Goal: Book appointment/travel/reservation

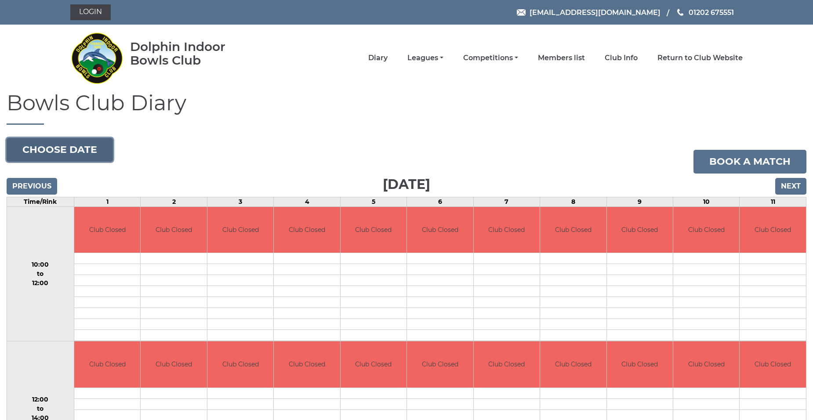
click at [101, 151] on button "Choose date" at bounding box center [60, 150] width 106 height 24
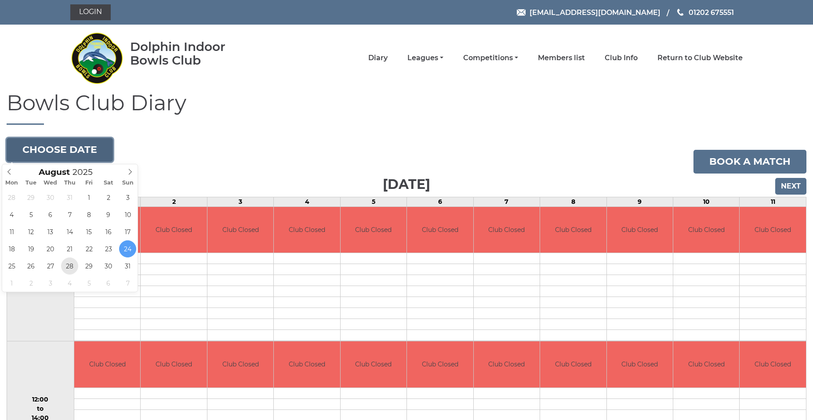
type input "[DATE]"
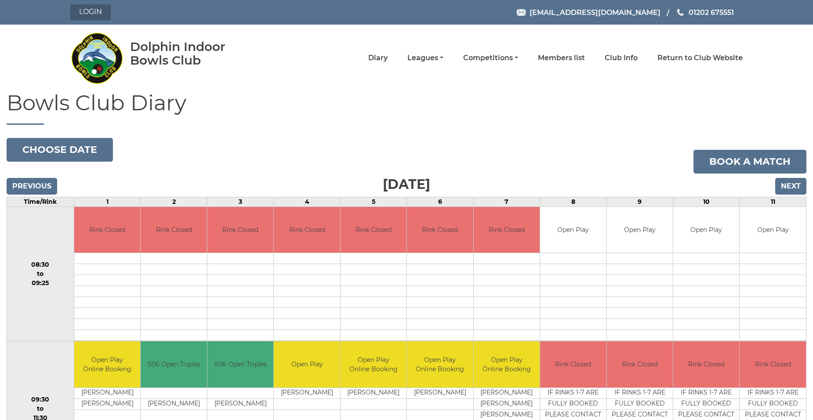
click at [87, 9] on link "Login" at bounding box center [90, 12] width 40 height 16
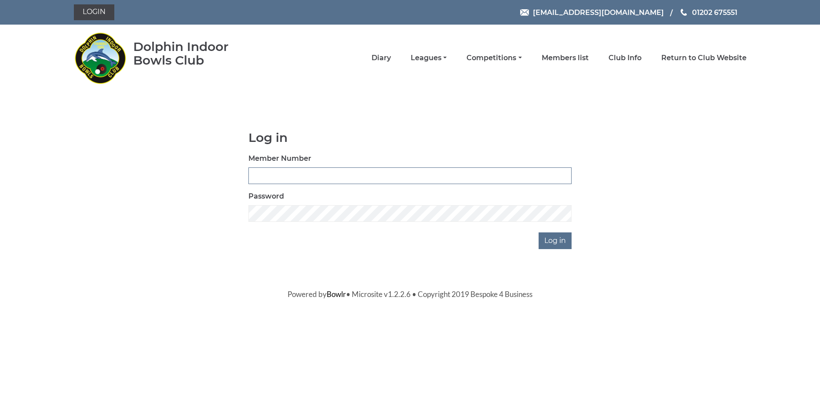
click at [324, 168] on input "Member Number" at bounding box center [409, 176] width 323 height 17
type input "2211"
click at [539, 233] on input "Log in" at bounding box center [555, 241] width 33 height 17
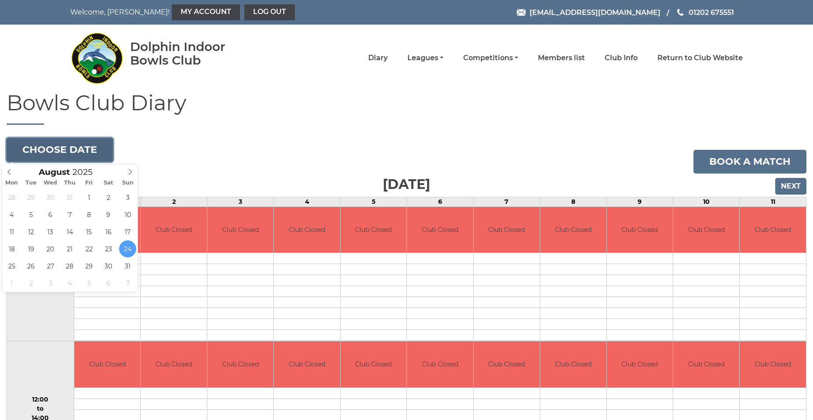
click at [74, 155] on button "Choose date" at bounding box center [60, 150] width 106 height 24
type input "2025-08-28"
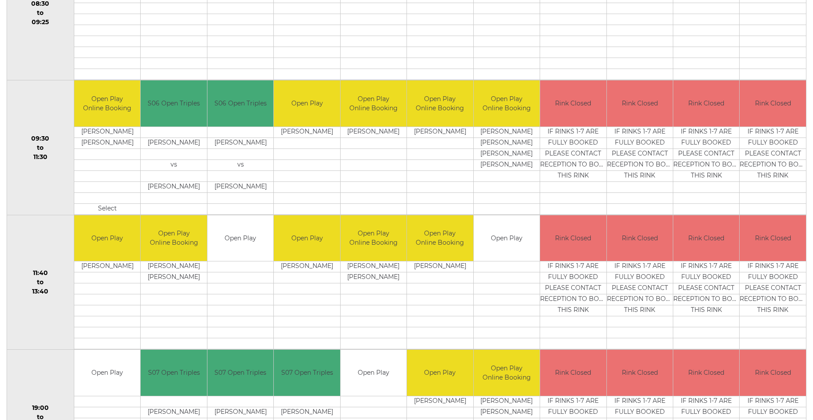
scroll to position [218, 0]
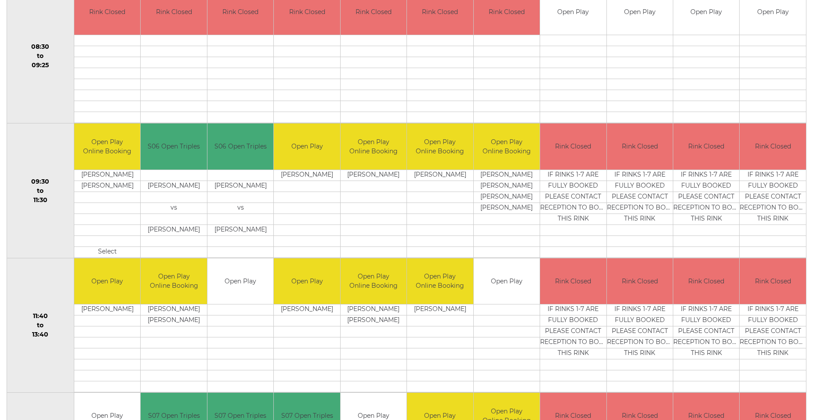
click at [239, 285] on td "Open Play" at bounding box center [241, 282] width 66 height 46
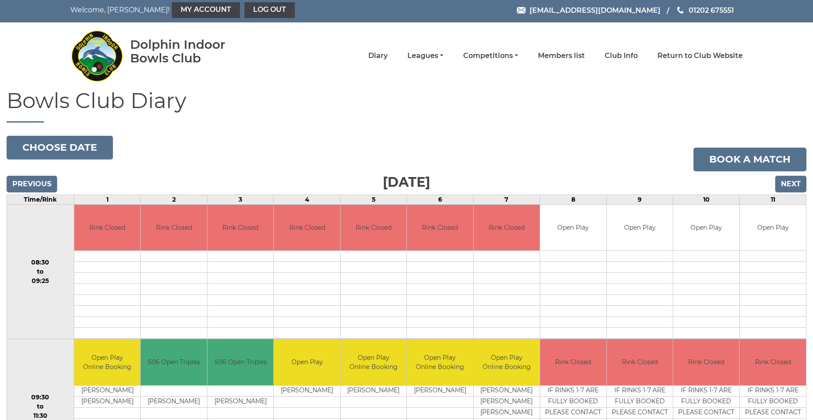
scroll to position [0, 0]
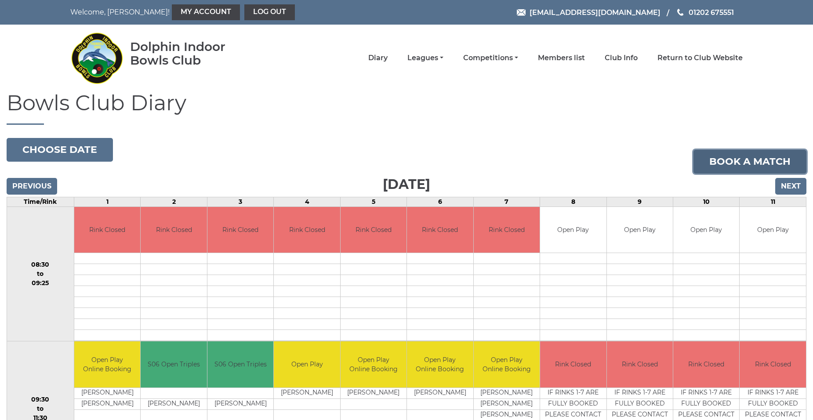
click at [710, 157] on link "Book a match" at bounding box center [750, 162] width 113 height 24
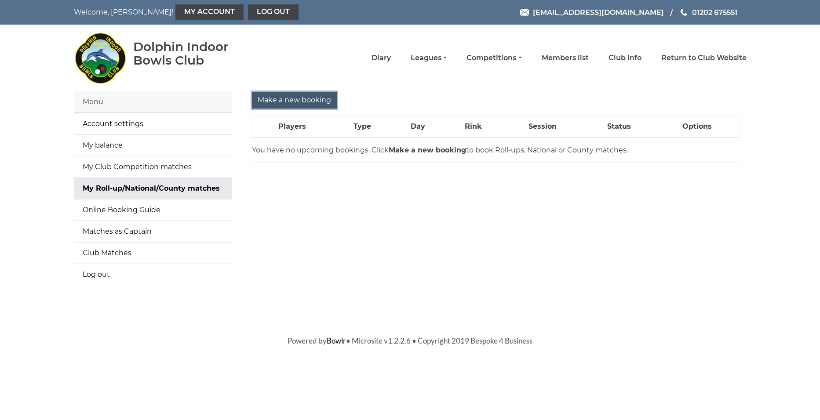
click at [288, 97] on input "Make a new booking" at bounding box center [294, 100] width 85 height 17
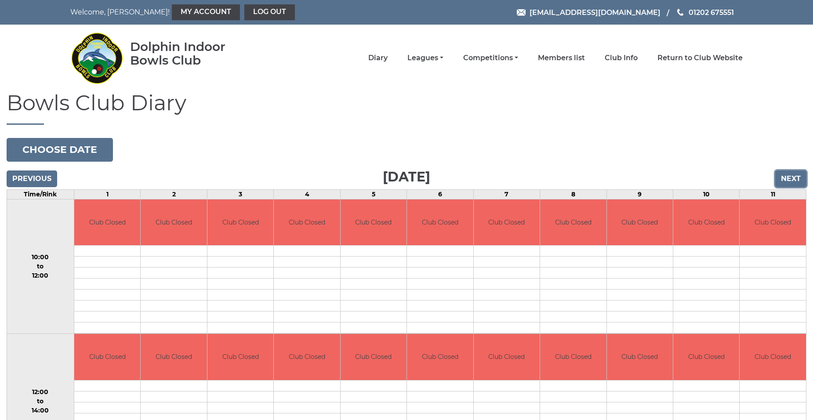
click at [784, 180] on input "Next" at bounding box center [791, 179] width 31 height 17
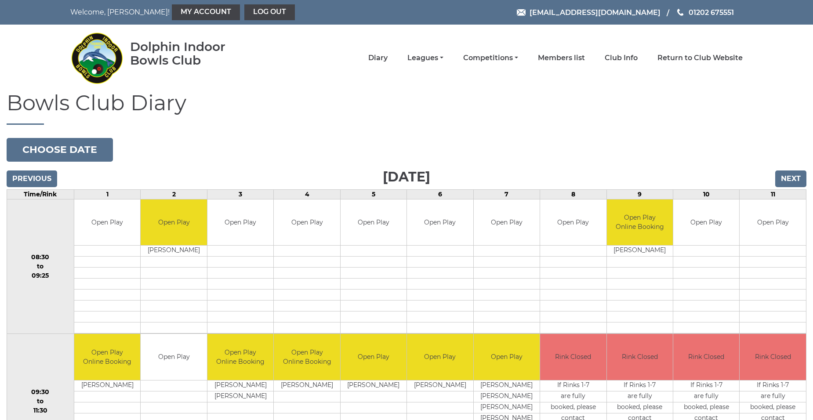
click at [784, 180] on input "Next" at bounding box center [791, 179] width 31 height 17
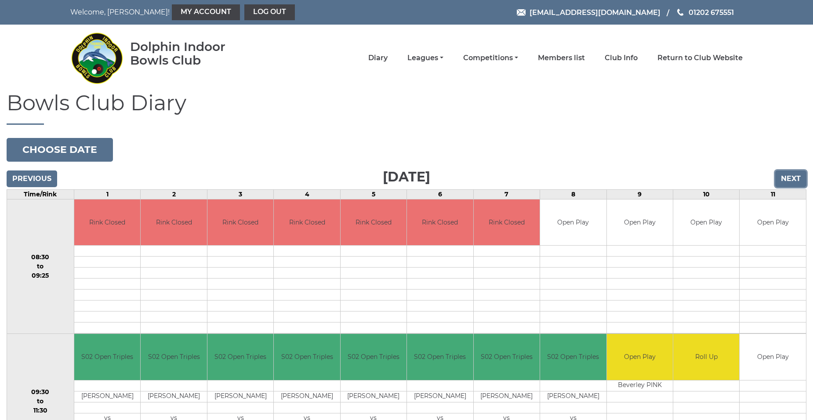
click at [784, 180] on input "Next" at bounding box center [791, 179] width 31 height 17
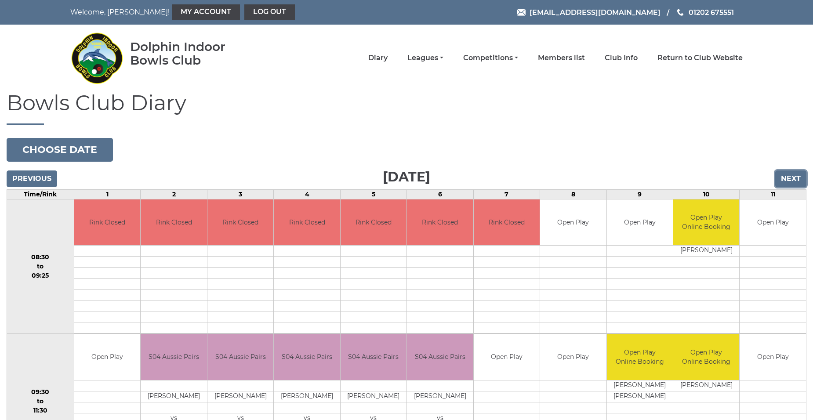
click at [784, 180] on input "Next" at bounding box center [791, 179] width 31 height 17
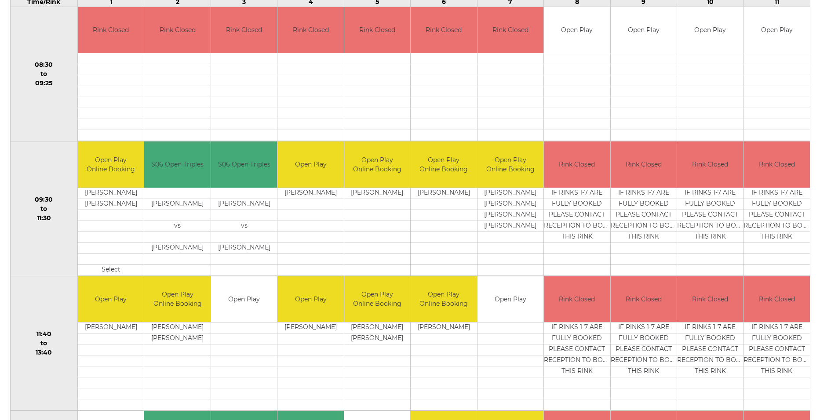
scroll to position [220, 0]
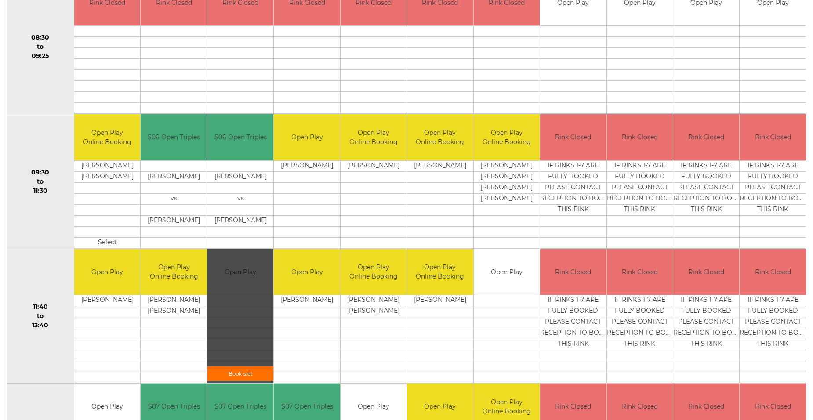
click at [260, 270] on div "Book slot" at bounding box center [241, 316] width 66 height 135
click at [244, 373] on link "Book slot" at bounding box center [241, 374] width 66 height 15
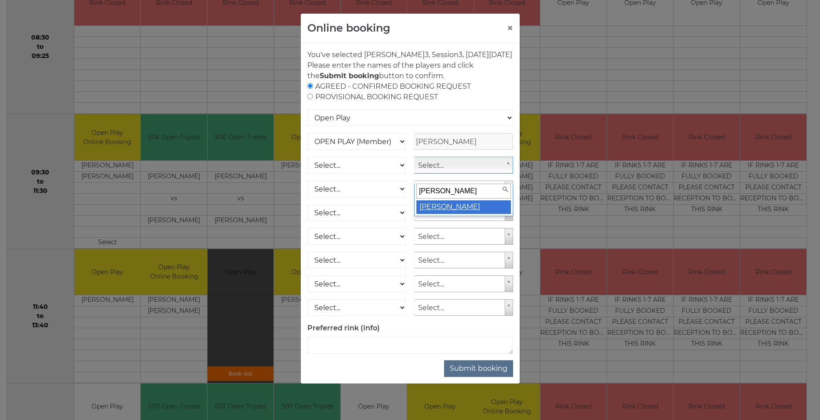
type input "john powell"
drag, startPoint x: 458, startPoint y: 203, endPoint x: 494, endPoint y: 208, distance: 36.8
select select "165"
click at [402, 174] on select "Select... OPEN PLAY (Member) OPEN PLAY (Visitor) OPEN PLAY 1 HOUR (Member) OPEN…" at bounding box center [356, 165] width 99 height 17
select select "1_12"
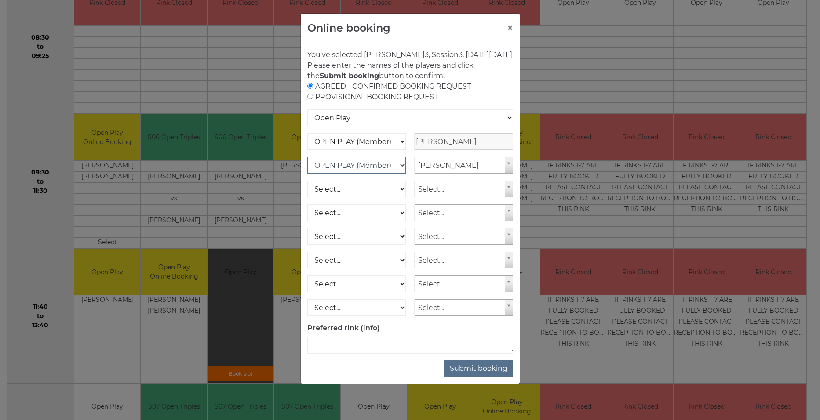
click at [307, 168] on select "Select... OPEN PLAY (Member) OPEN PLAY (Visitor) OPEN PLAY 1 HOUR (Member) OPEN…" at bounding box center [356, 165] width 99 height 17
drag, startPoint x: 485, startPoint y: 380, endPoint x: 499, endPoint y: 366, distance: 19.6
click at [485, 377] on button "Submit booking" at bounding box center [478, 369] width 69 height 17
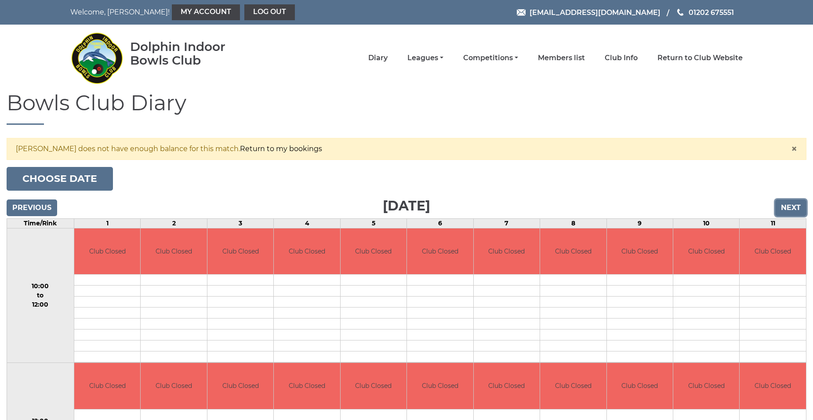
click at [786, 208] on input "Next" at bounding box center [791, 208] width 31 height 17
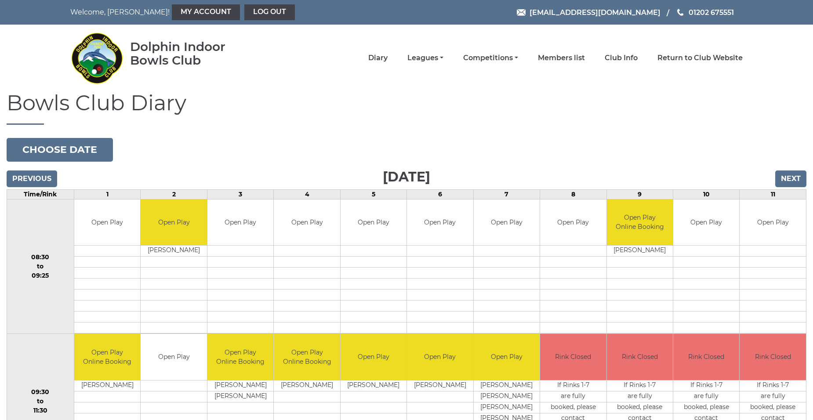
click at [0, 0] on div "Book slot" at bounding box center [0, 0] width 0 height 0
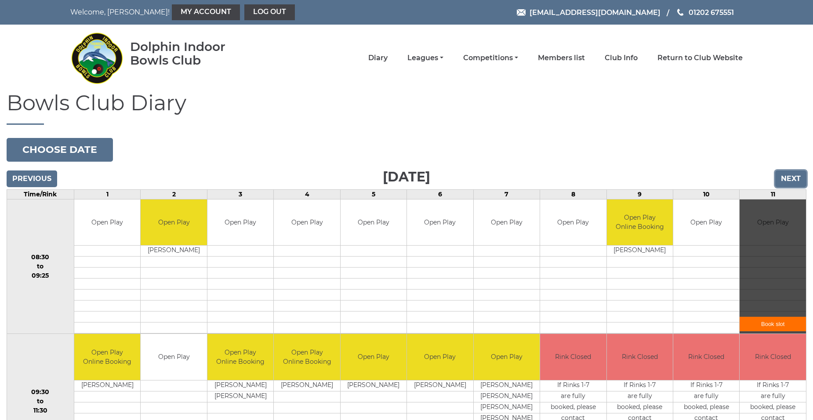
click at [788, 178] on input "Next" at bounding box center [791, 179] width 31 height 17
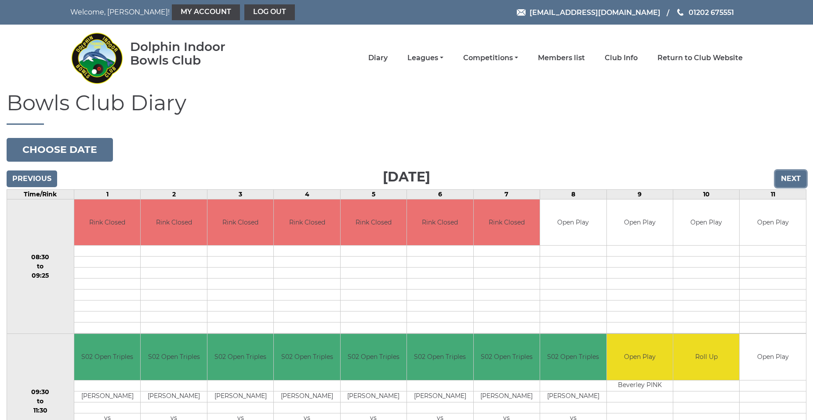
drag, startPoint x: 0, startPoint y: 0, endPoint x: 788, endPoint y: 179, distance: 808.3
click at [788, 179] on input "Next" at bounding box center [791, 179] width 31 height 17
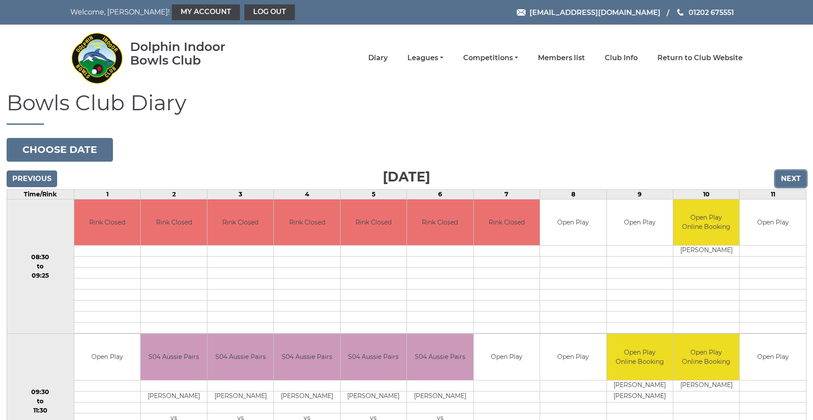
click at [788, 179] on input "Next" at bounding box center [791, 179] width 31 height 17
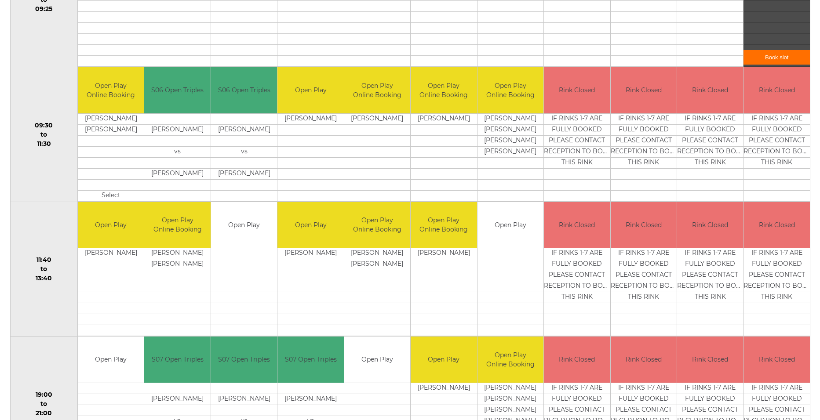
scroll to position [308, 0]
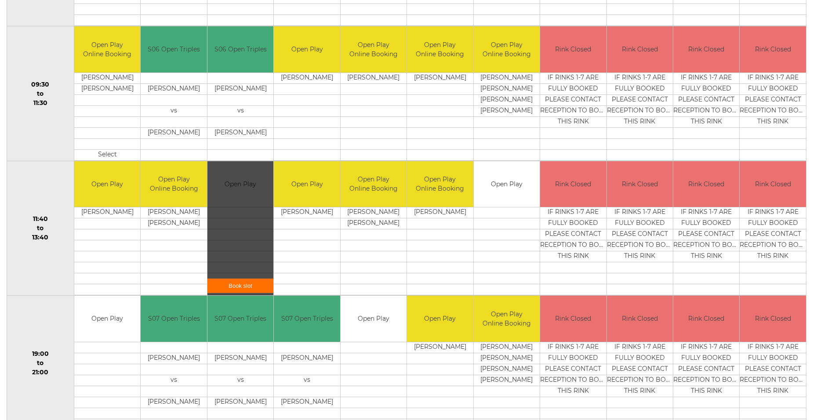
click at [240, 287] on link "Book slot" at bounding box center [241, 286] width 66 height 15
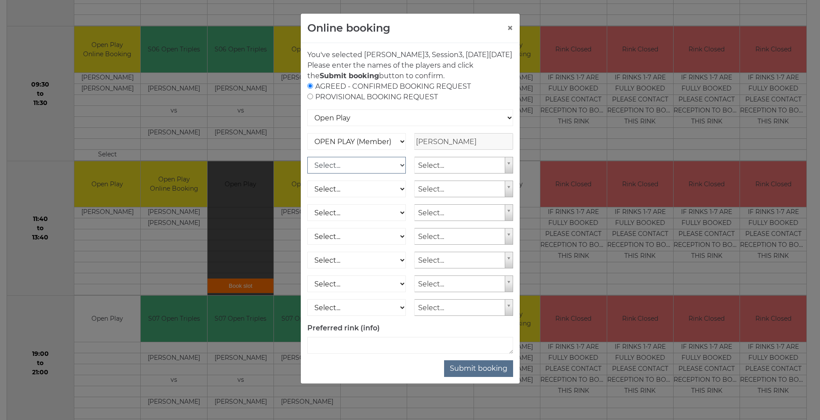
click at [402, 174] on select "Select... OPEN PLAY (Member) OPEN PLAY (Visitor) OPEN PLAY 1 HOUR (Member) OPEN…" at bounding box center [356, 165] width 99 height 17
select select "1_12"
click at [307, 168] on select "Select... OPEN PLAY (Member) OPEN PLAY (Visitor) OPEN PLAY 1 HOUR (Member) OPEN…" at bounding box center [356, 165] width 99 height 17
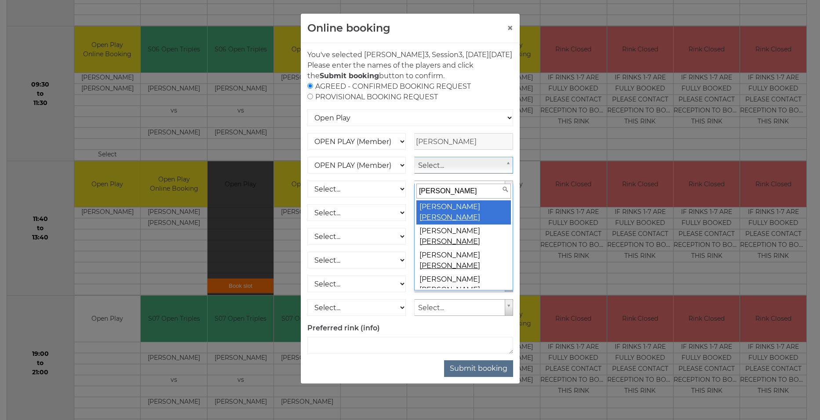
type input "powell"
drag, startPoint x: 451, startPoint y: 205, endPoint x: 456, endPoint y: 206, distance: 4.4
select select "165"
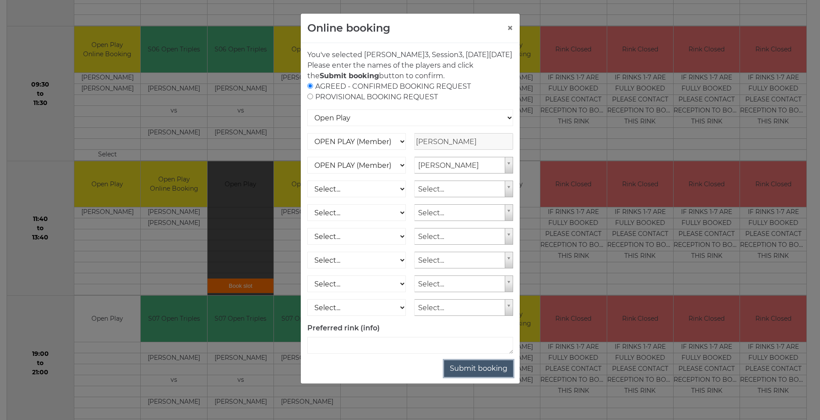
click at [475, 377] on button "Submit booking" at bounding box center [478, 369] width 69 height 17
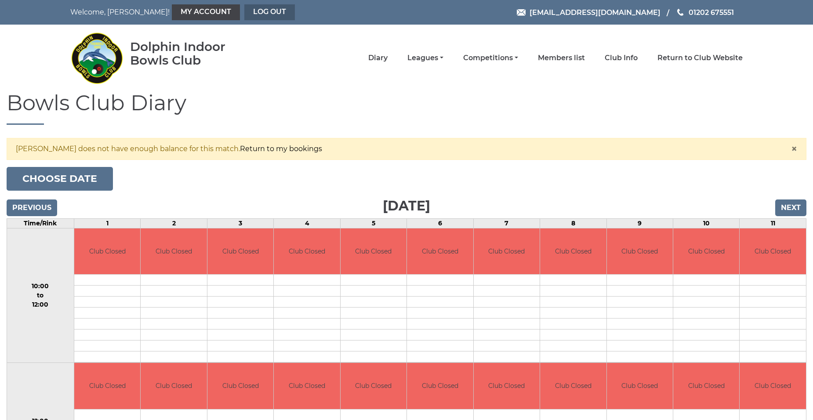
click at [244, 11] on link "Log out" at bounding box center [269, 12] width 51 height 16
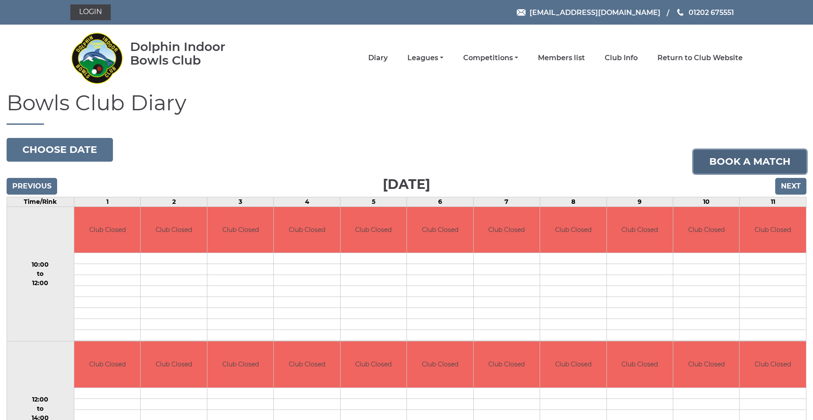
click at [744, 160] on link "Book a match" at bounding box center [750, 162] width 113 height 24
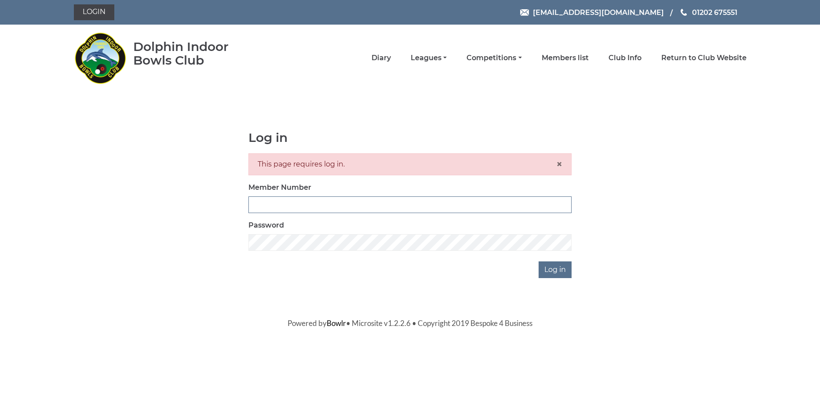
click at [311, 201] on input "Member Number" at bounding box center [409, 205] width 323 height 17
type input "2211"
click at [559, 270] on input "Log in" at bounding box center [555, 270] width 33 height 17
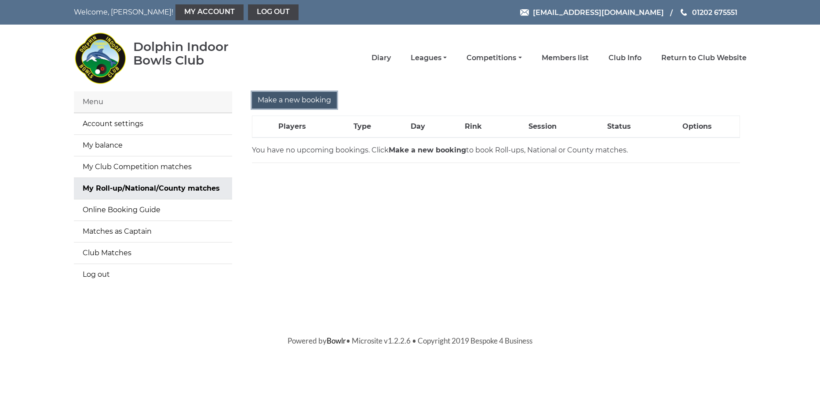
click at [292, 101] on input "Make a new booking" at bounding box center [294, 100] width 85 height 17
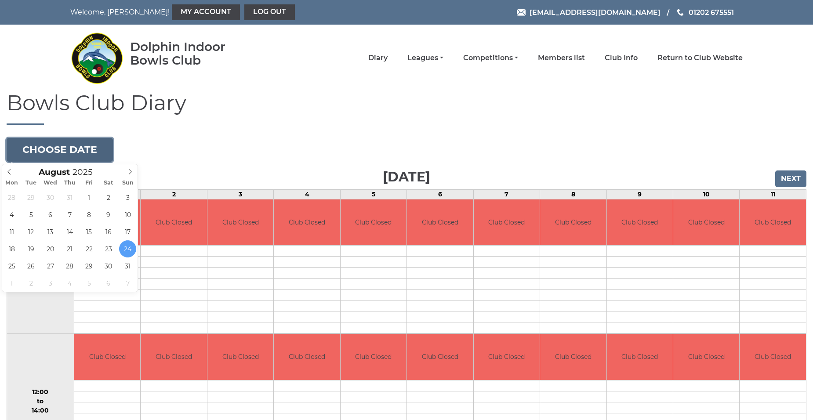
click at [89, 153] on button "Choose date" at bounding box center [60, 150] width 106 height 24
type input "2025-08-28"
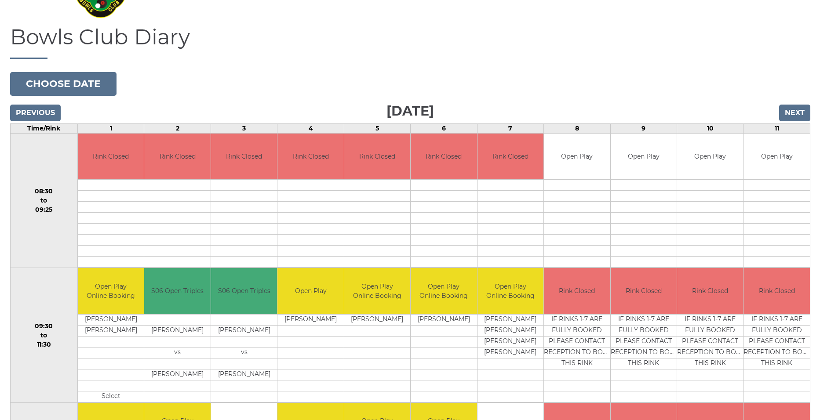
scroll to position [220, 0]
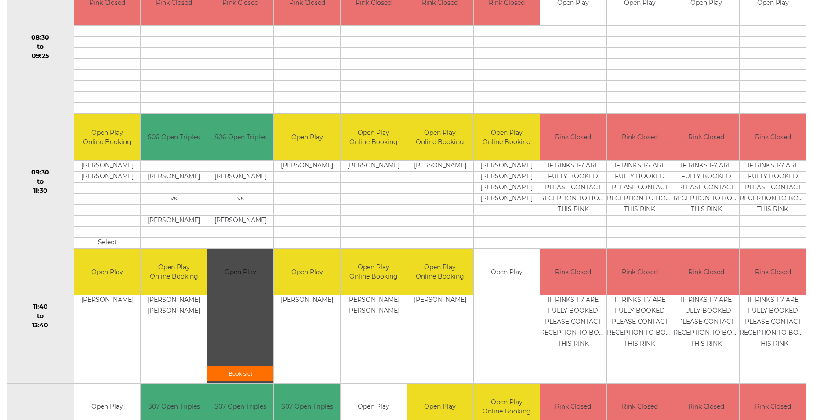
click at [242, 374] on link "Book slot" at bounding box center [241, 374] width 66 height 15
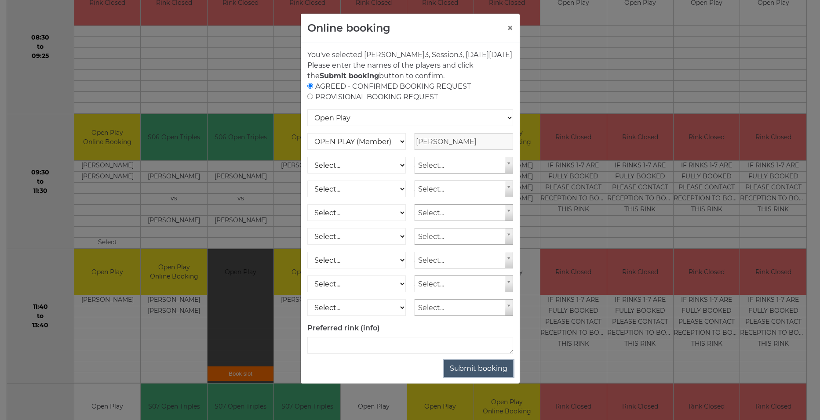
click at [483, 377] on button "Submit booking" at bounding box center [478, 369] width 69 height 17
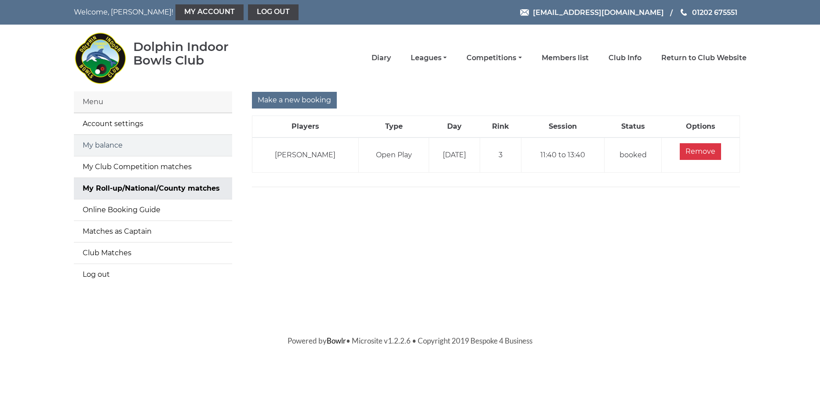
click at [113, 146] on link "My balance" at bounding box center [153, 145] width 158 height 21
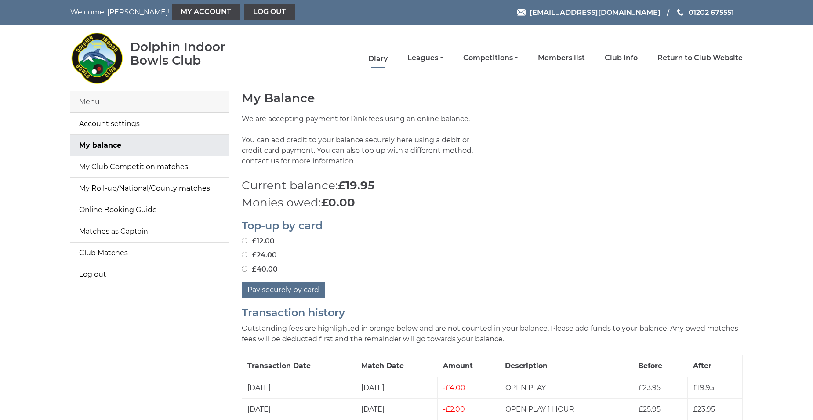
click at [385, 59] on link "Diary" at bounding box center [377, 59] width 19 height 10
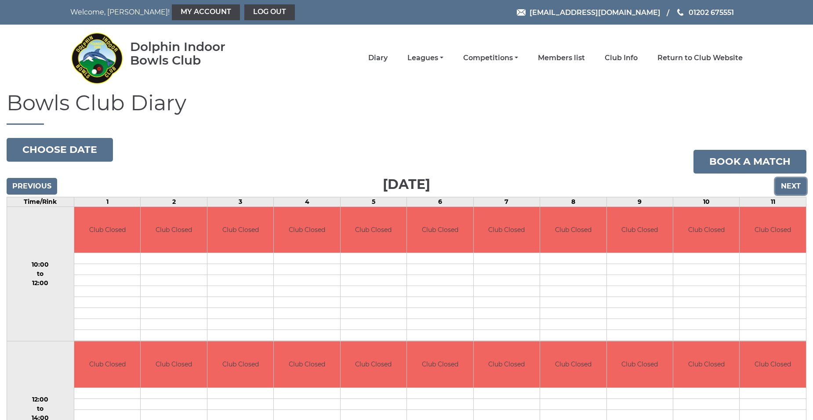
click at [794, 183] on input "Next" at bounding box center [791, 186] width 31 height 17
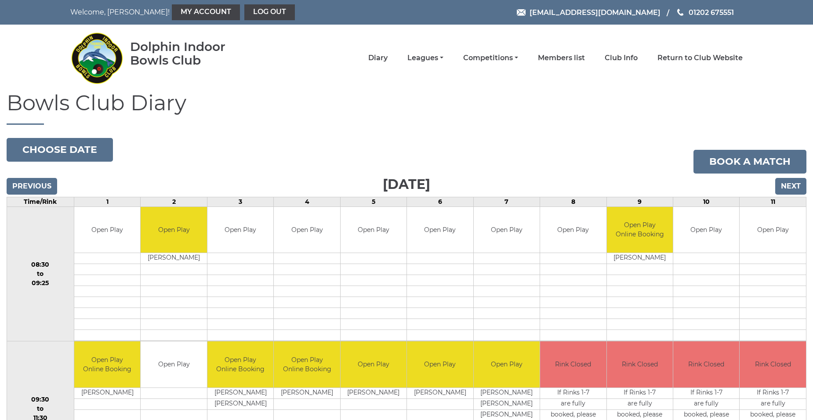
click at [794, 183] on input "Next" at bounding box center [791, 186] width 31 height 17
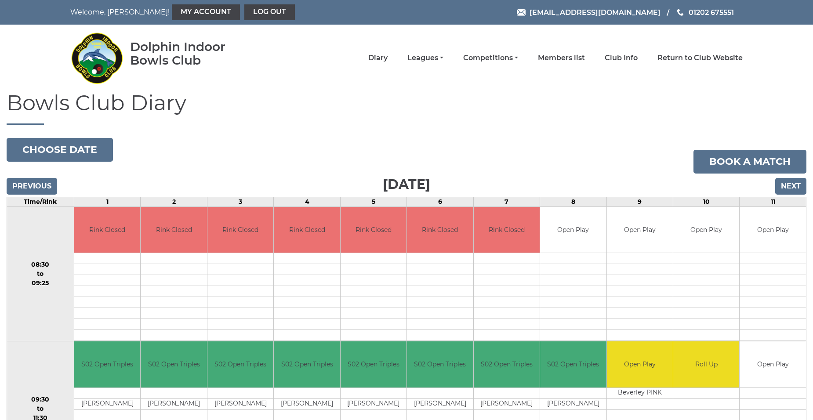
click at [794, 184] on input "Next" at bounding box center [791, 186] width 31 height 17
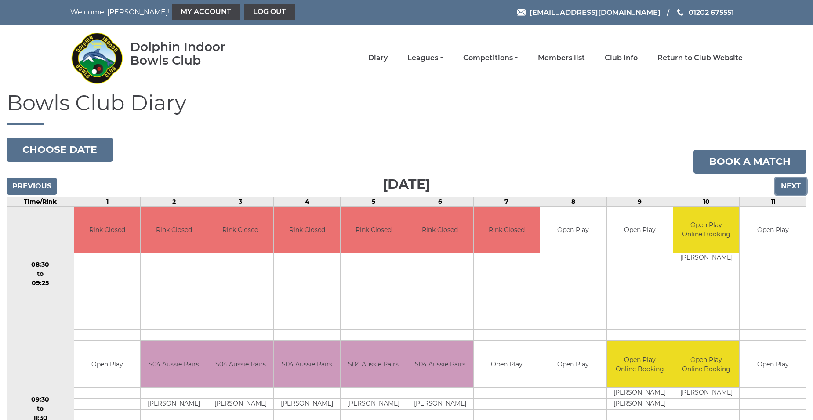
click at [794, 184] on input "Next" at bounding box center [791, 186] width 31 height 17
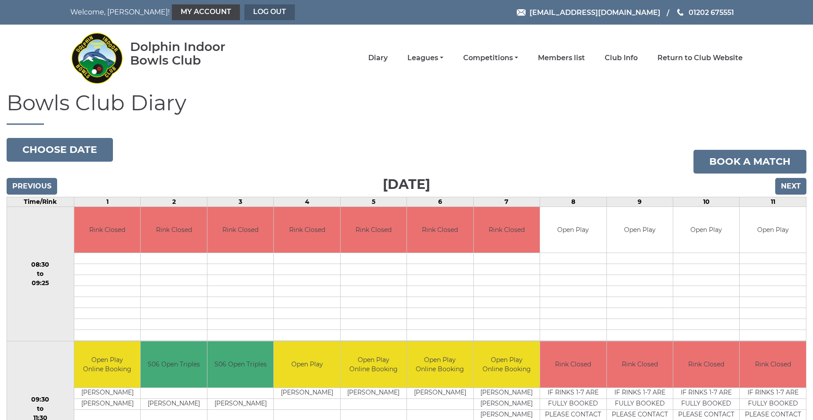
click at [244, 12] on link "Log out" at bounding box center [269, 12] width 51 height 16
